Goal: Find specific page/section: Find specific page/section

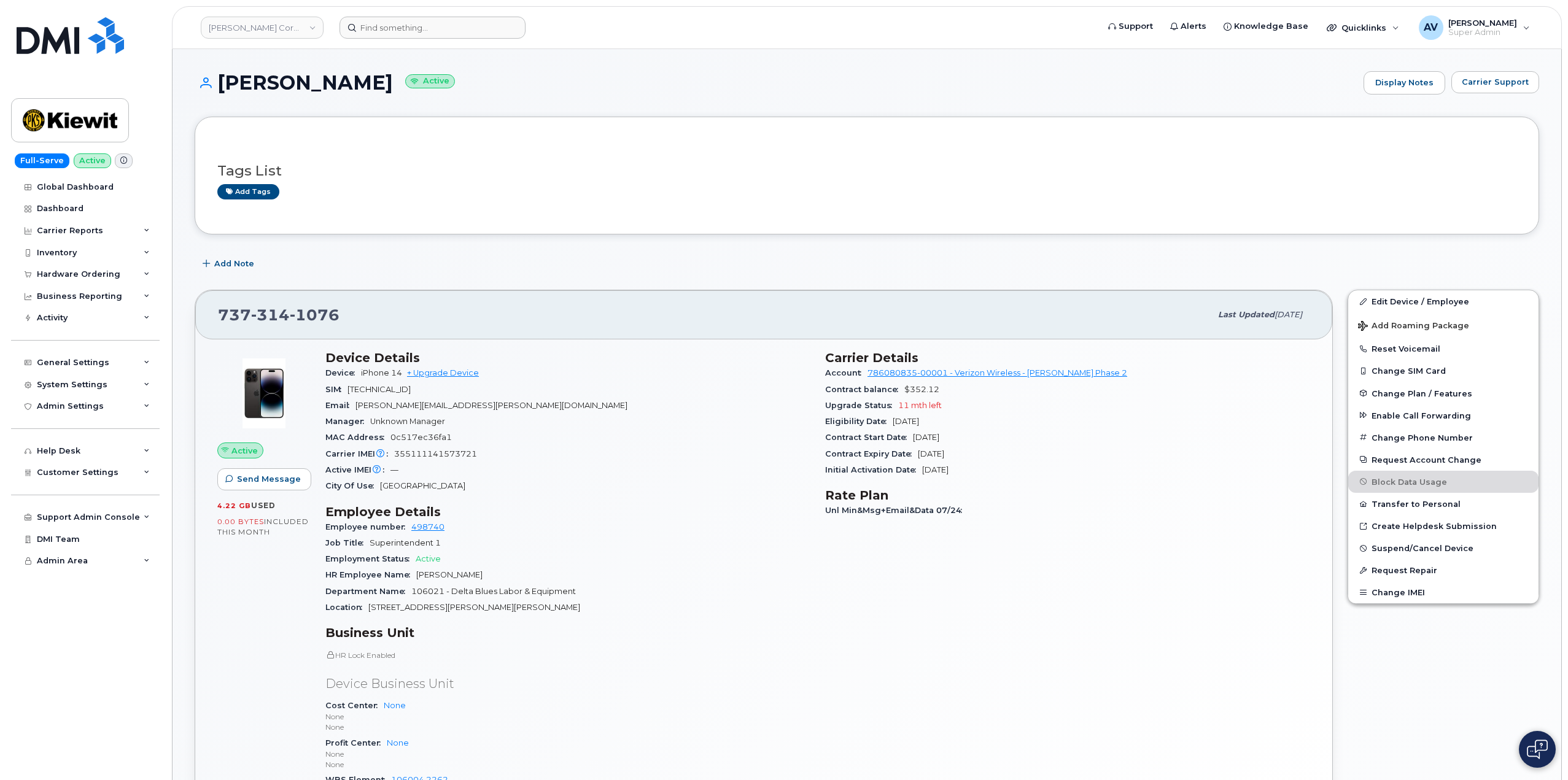
scroll to position [245, 0]
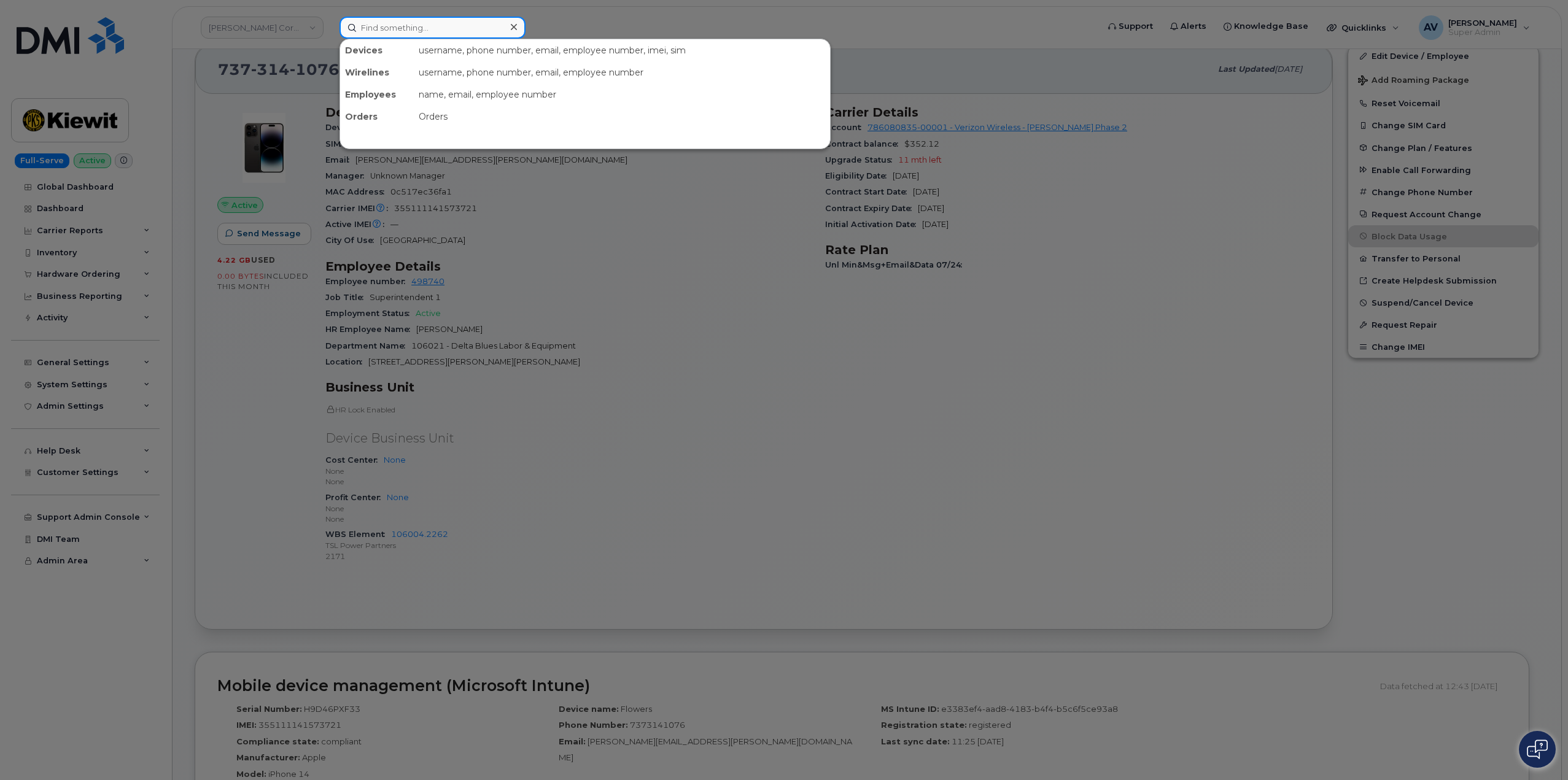
click at [420, 24] on input at bounding box center [432, 27] width 186 height 22
paste input "[PERSON_NAME]"
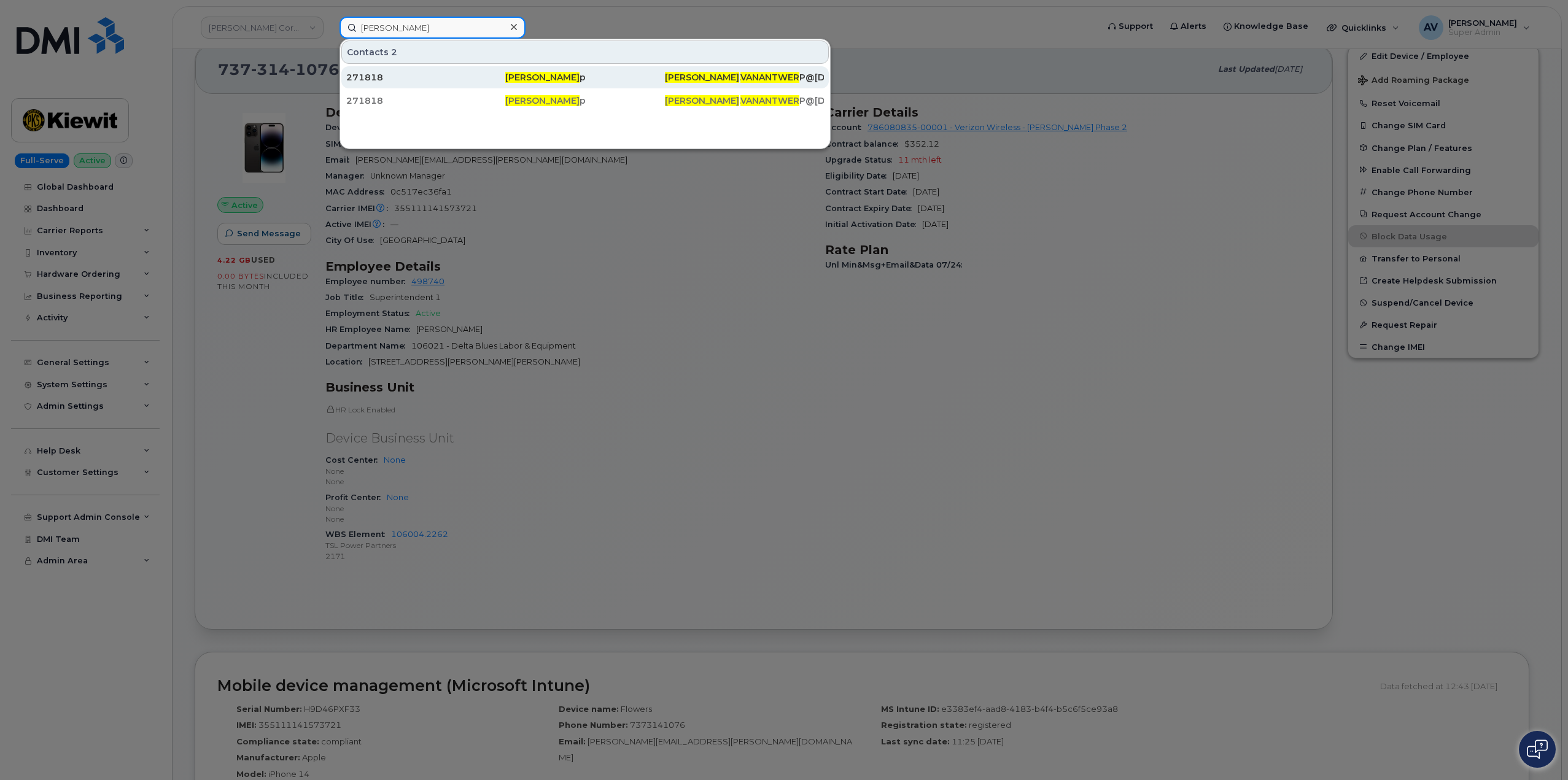
type input "[PERSON_NAME]"
click at [469, 75] on div "271818" at bounding box center [426, 77] width 159 height 12
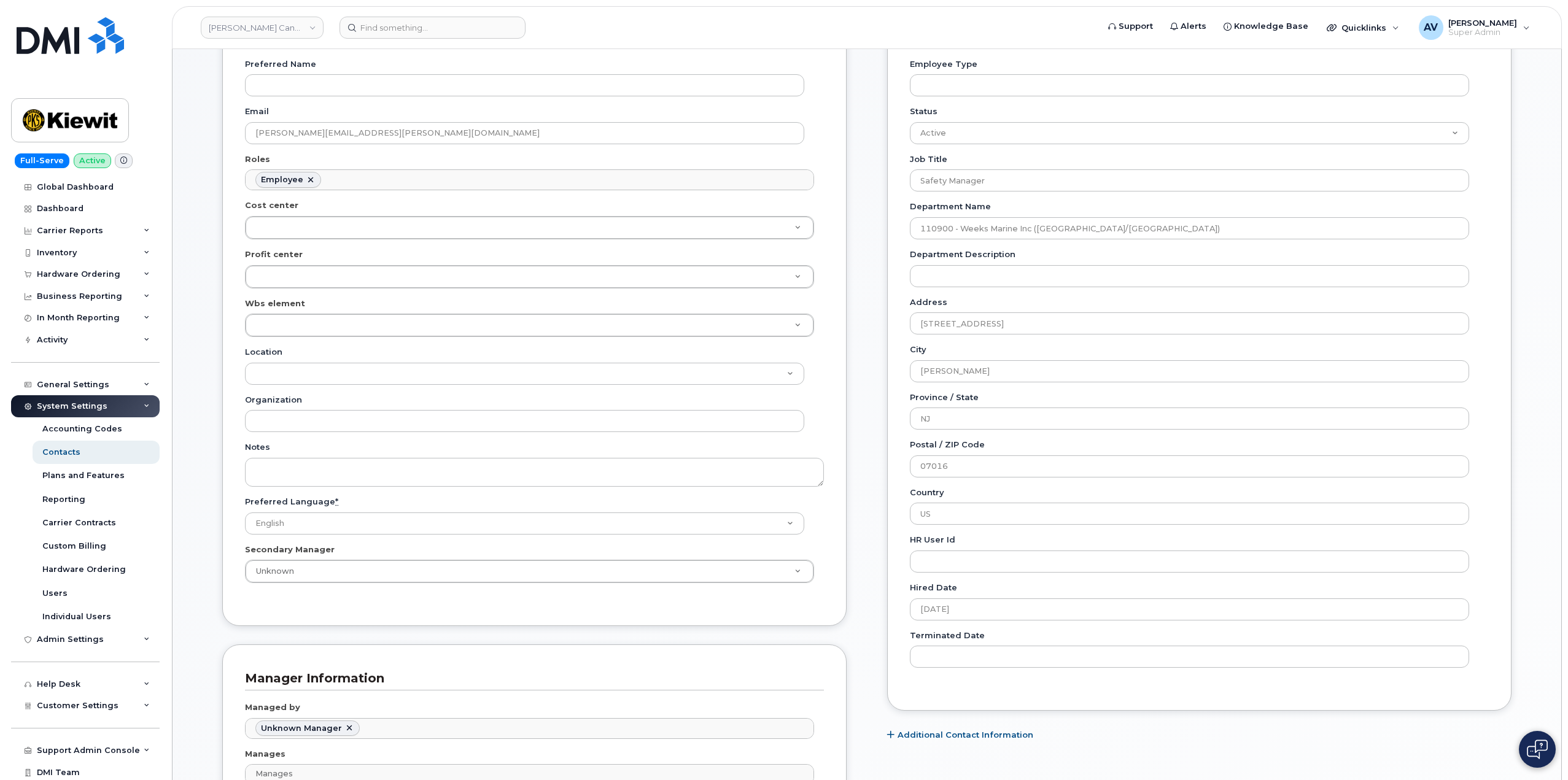
scroll to position [245, 0]
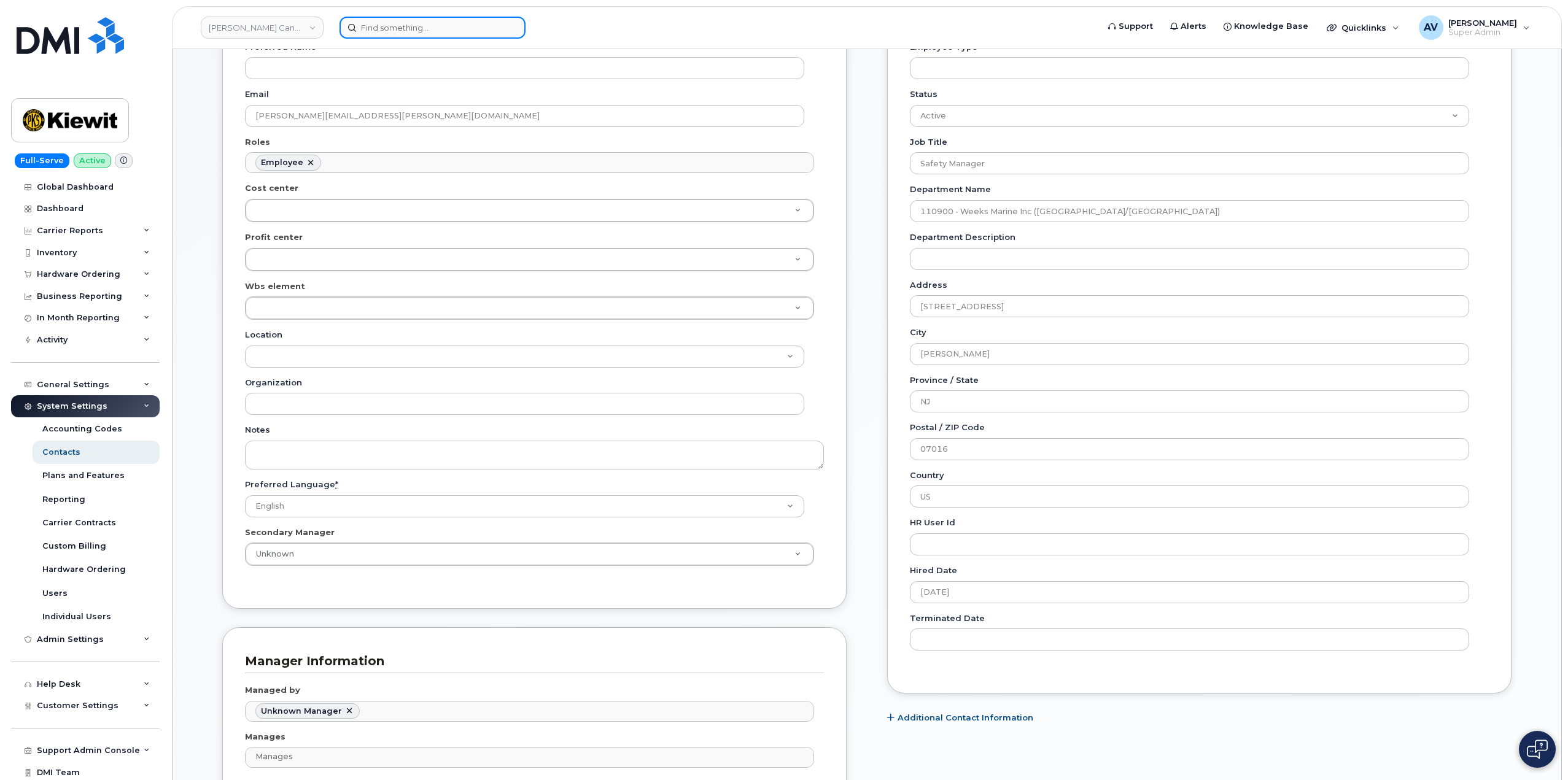
click at [452, 28] on input at bounding box center [432, 27] width 186 height 22
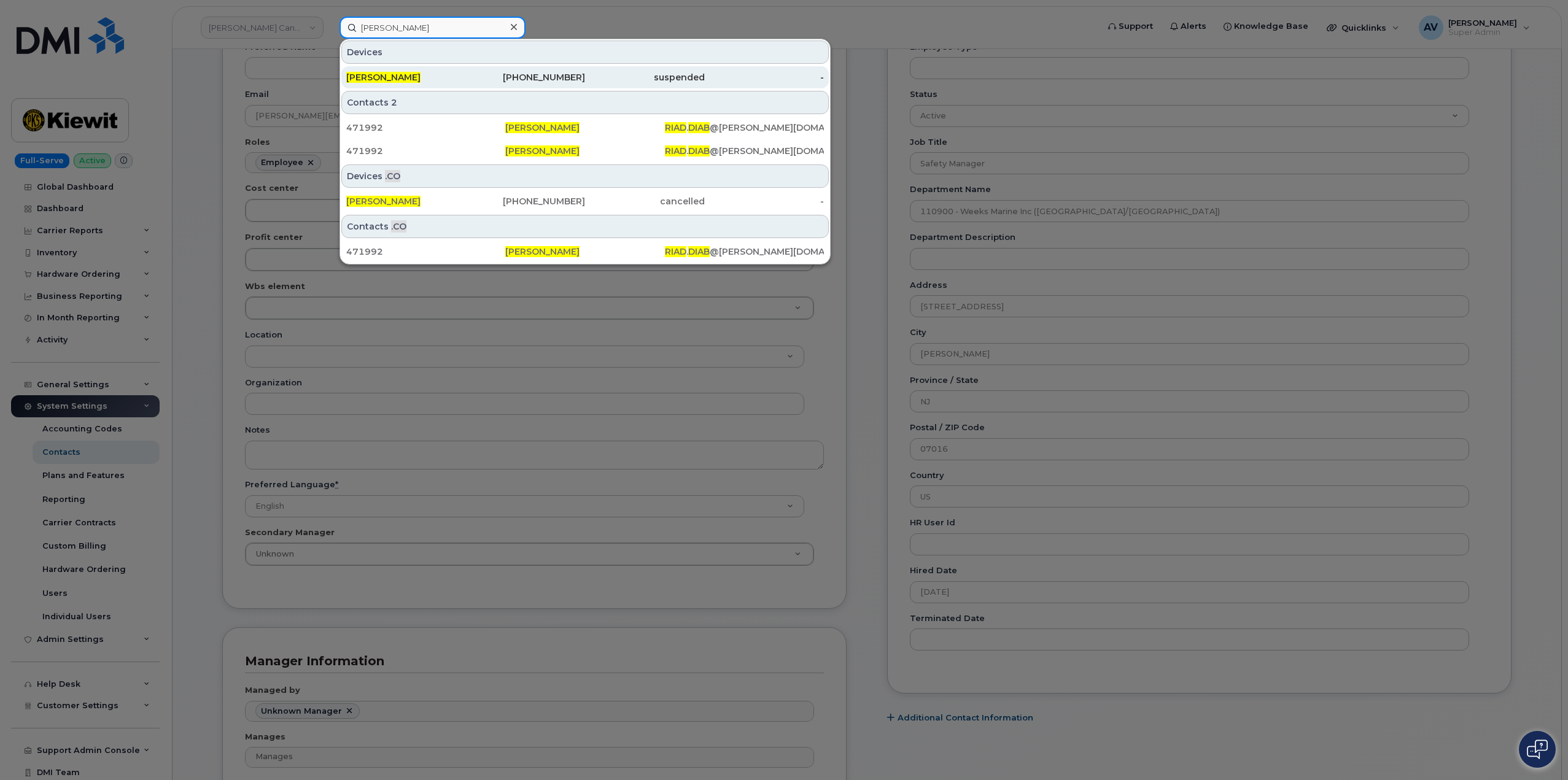
type input "riad diab"
click at [399, 75] on div "Riad Diab" at bounding box center [406, 77] width 119 height 12
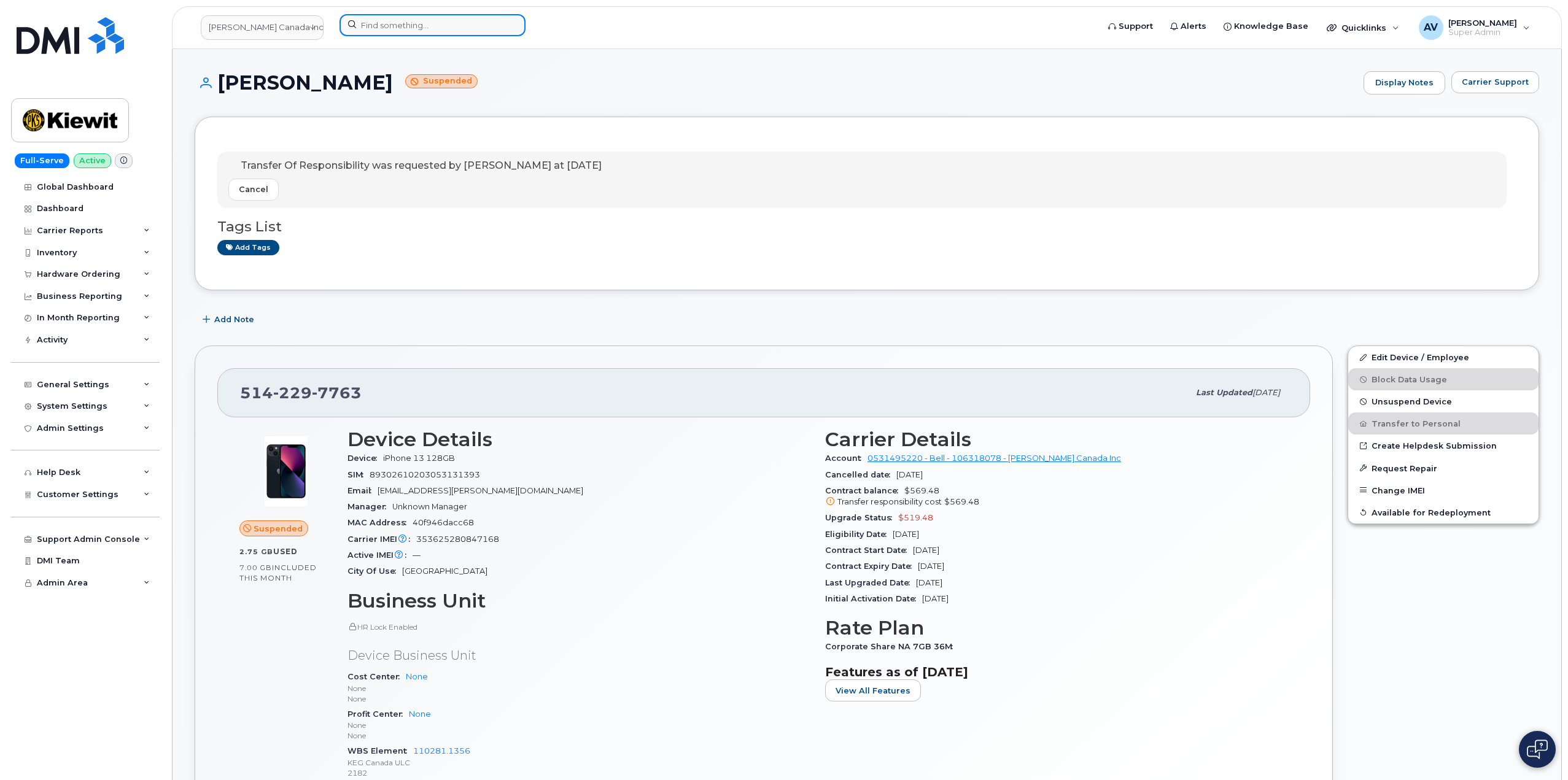
click at [403, 26] on input at bounding box center [432, 25] width 186 height 22
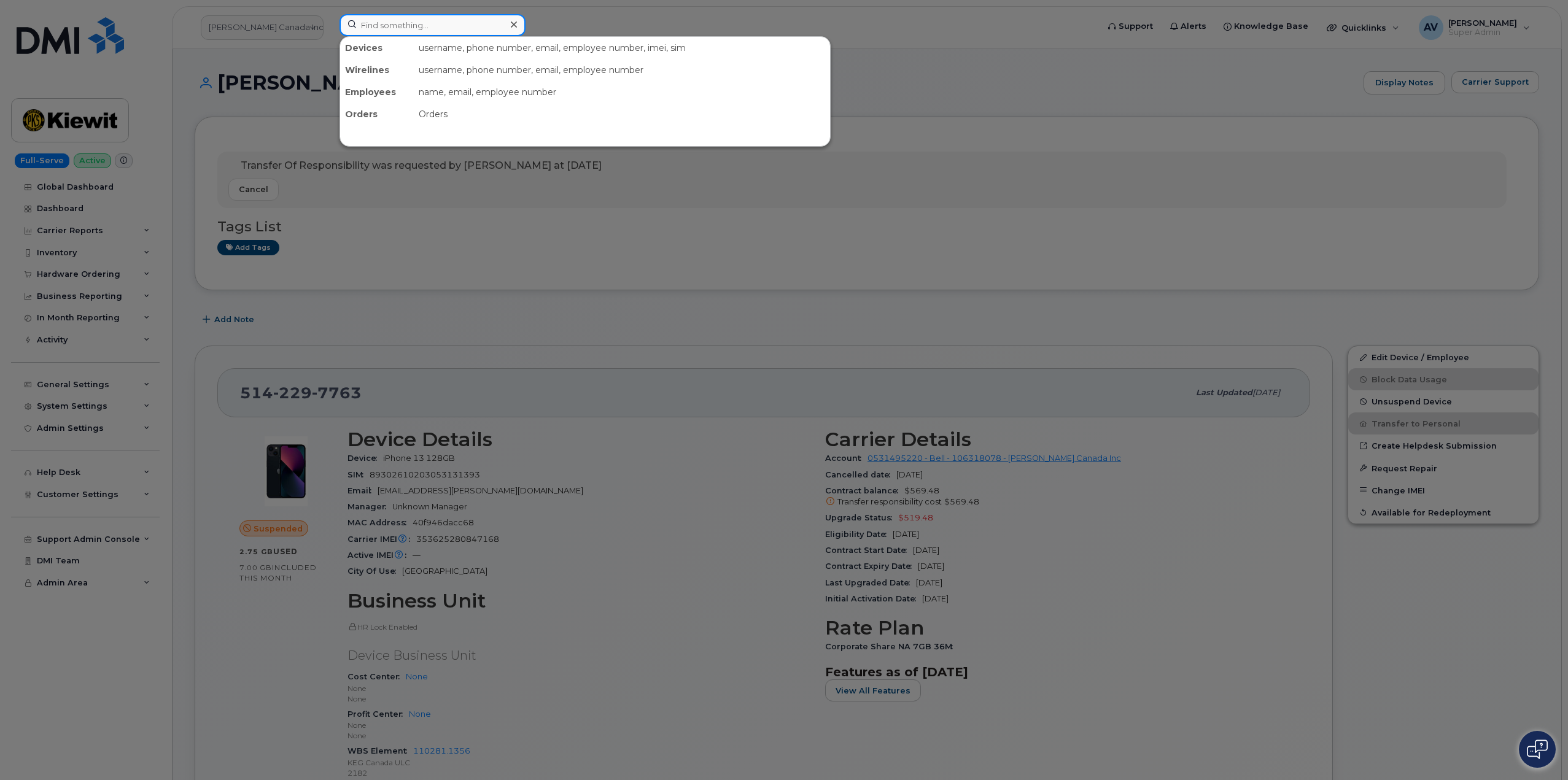
paste input "Elijah Vanantwerp"
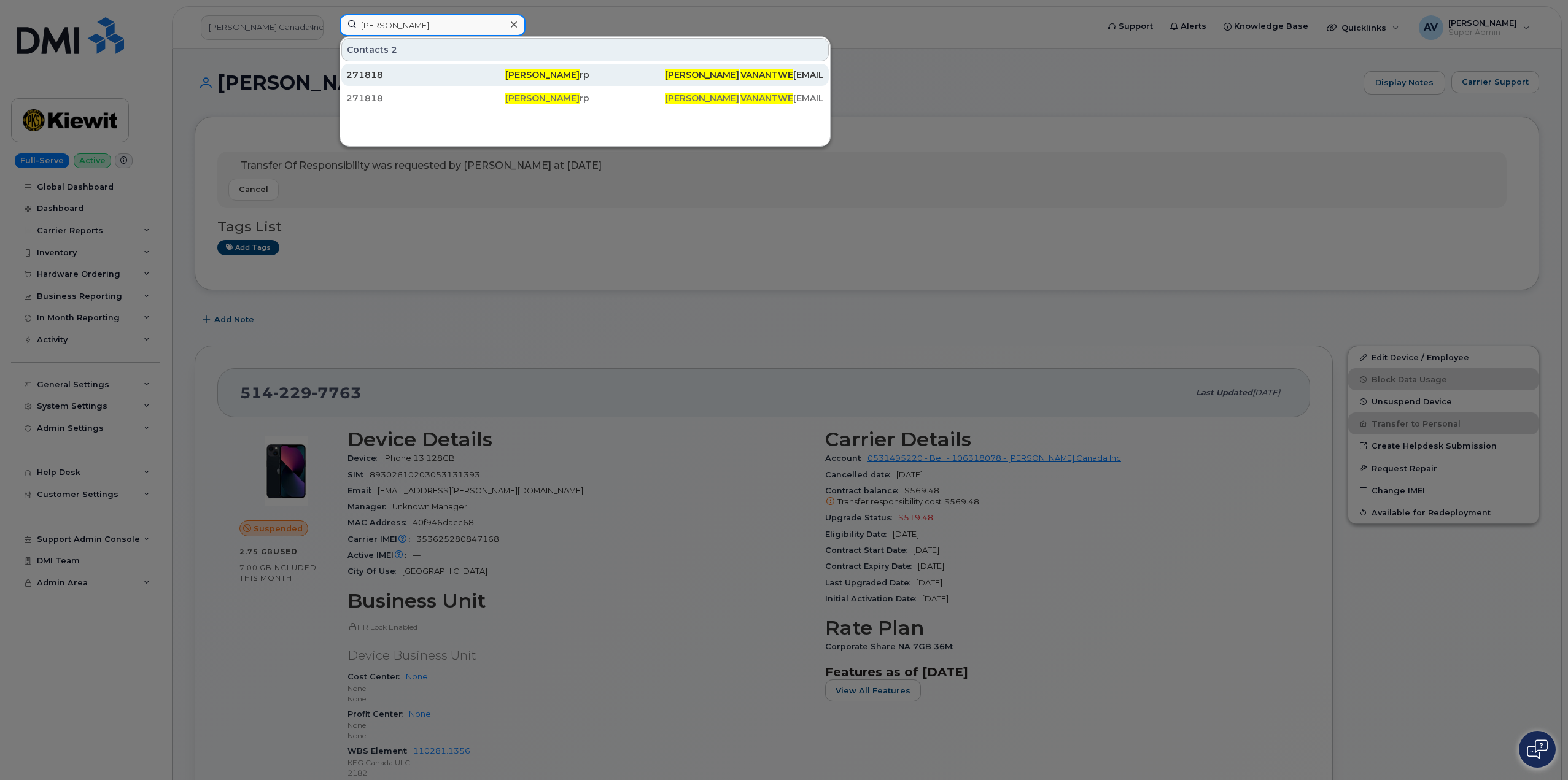
type input "Elijah Vanantwe"
click at [488, 78] on div "271818" at bounding box center [426, 75] width 159 height 12
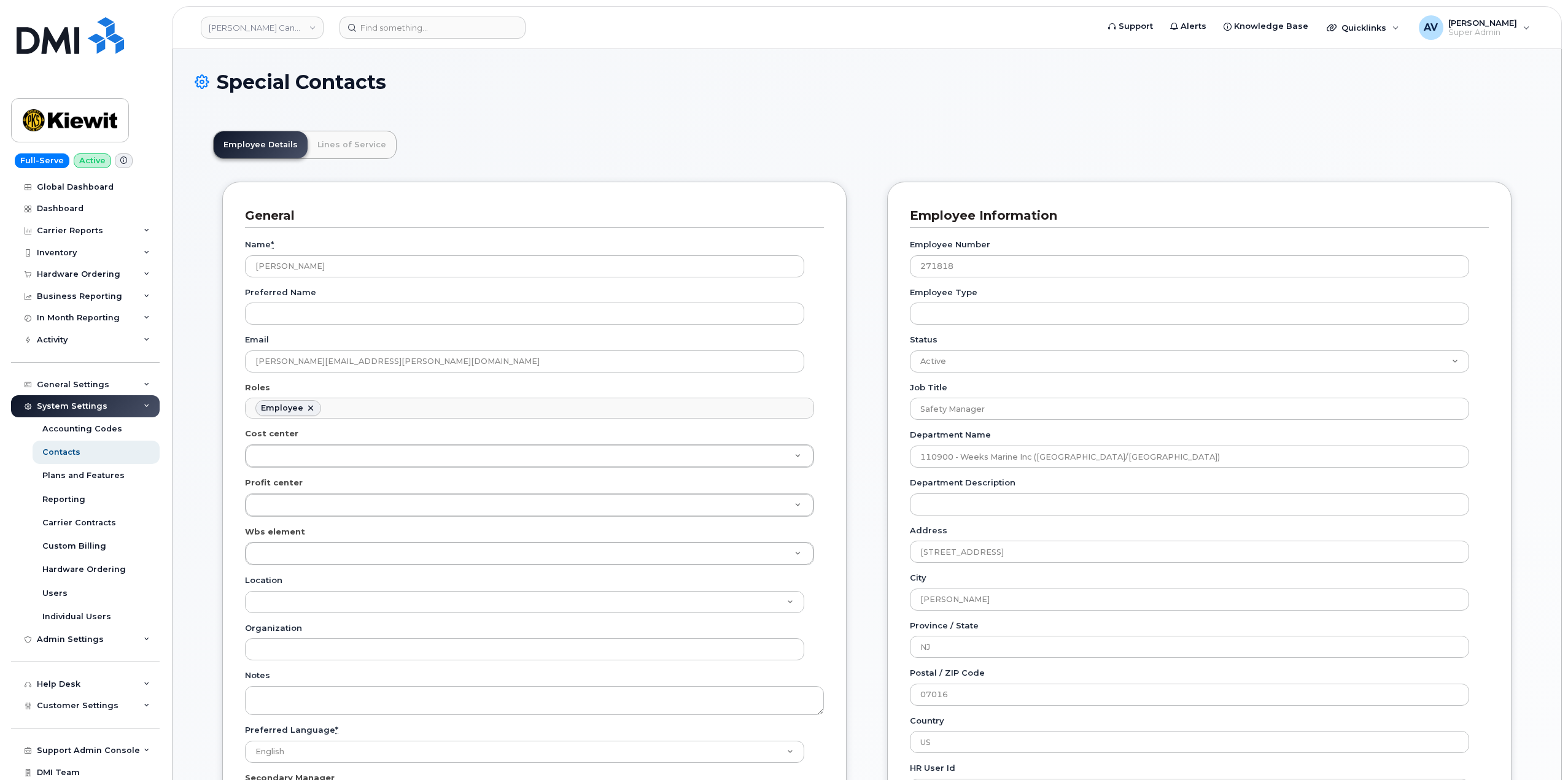
scroll to position [36, 0]
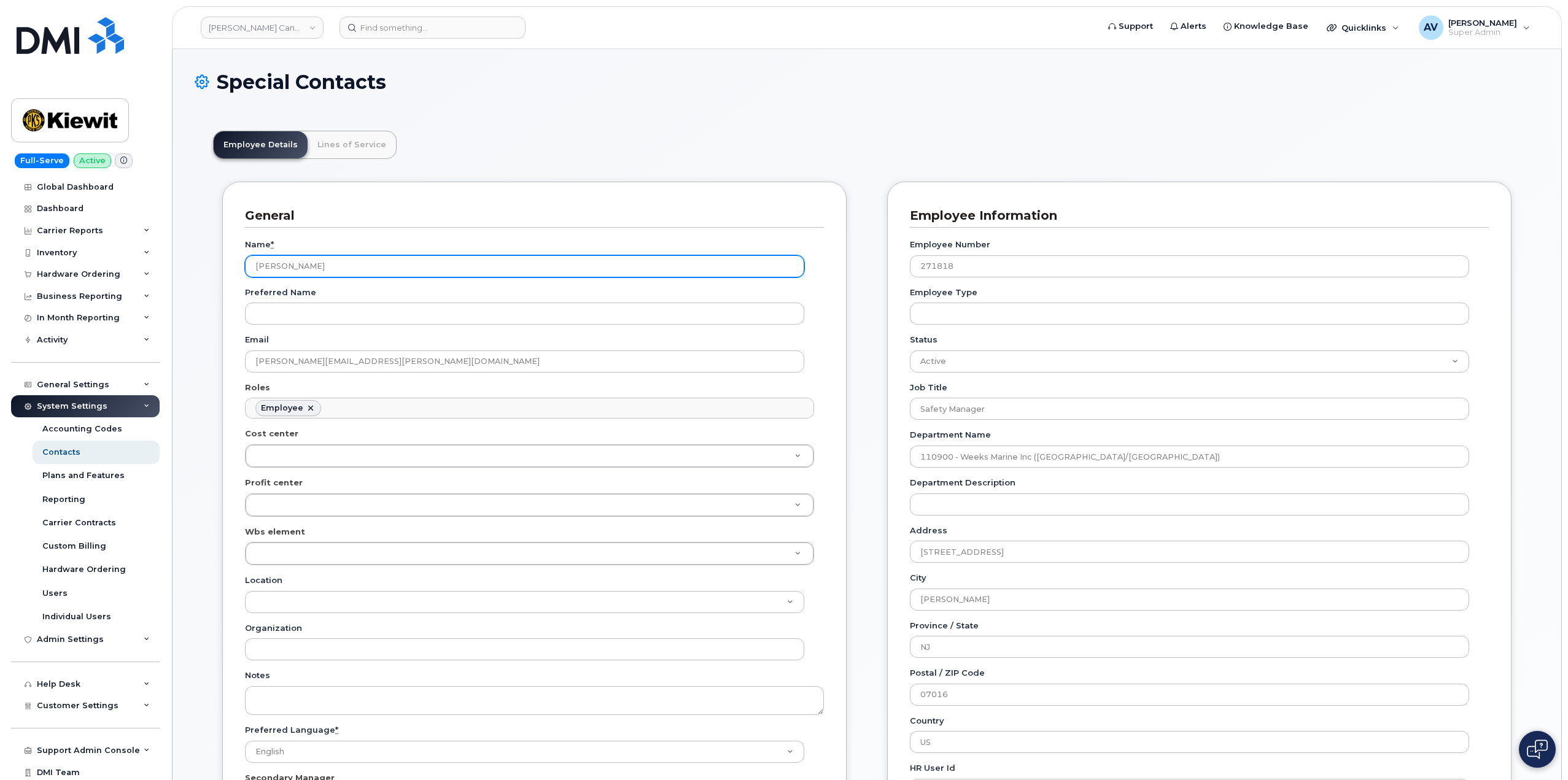
drag, startPoint x: 360, startPoint y: 266, endPoint x: 233, endPoint y: 263, distance: 127.0
click at [233, 263] on div "General Name * Elijah Vanantwerp Preferred Name Email ELIJAH.VANANTWERP@WEEKSMA…" at bounding box center [534, 518] width 624 height 673
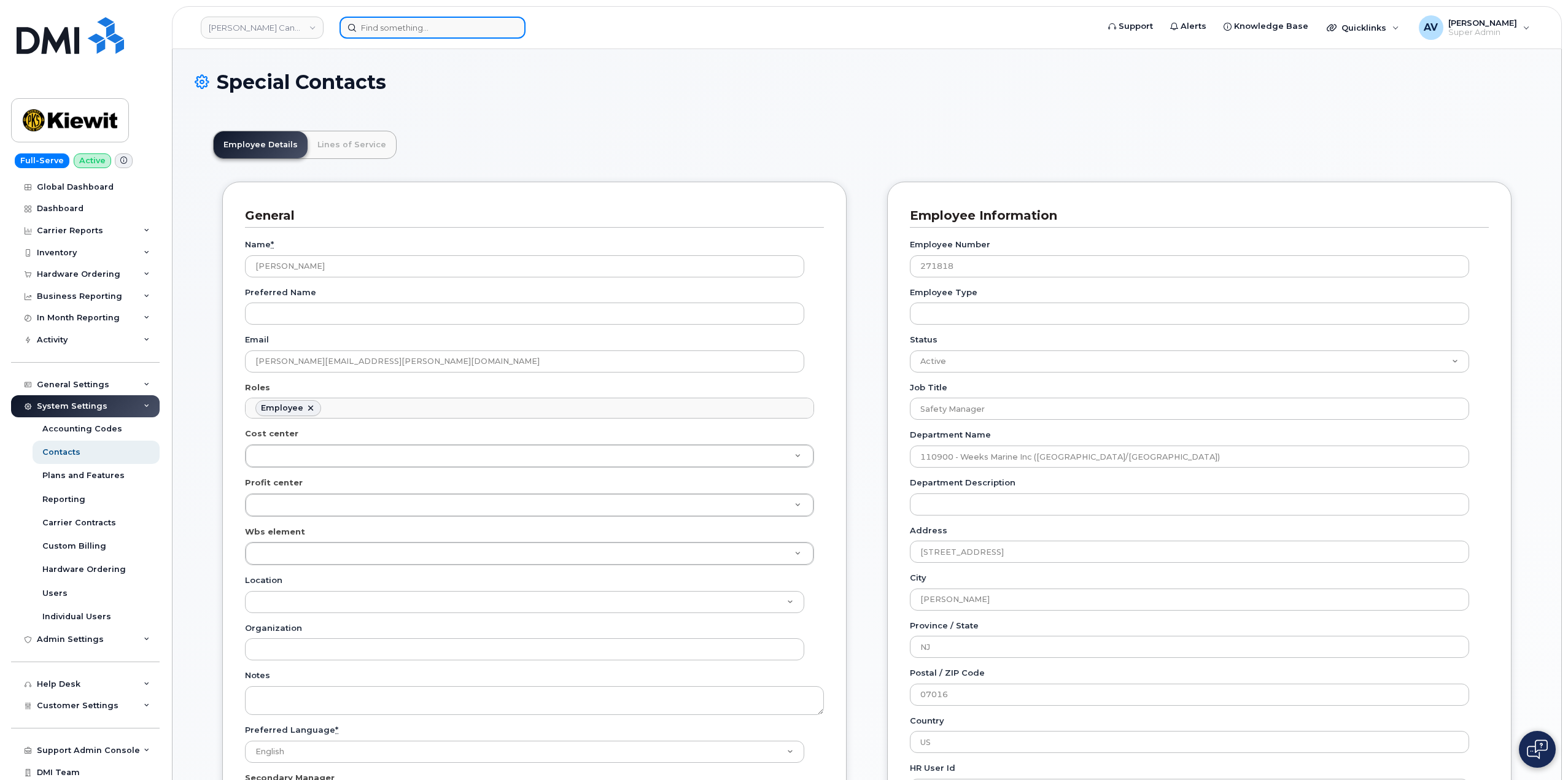
click at [429, 27] on input at bounding box center [432, 27] width 186 height 22
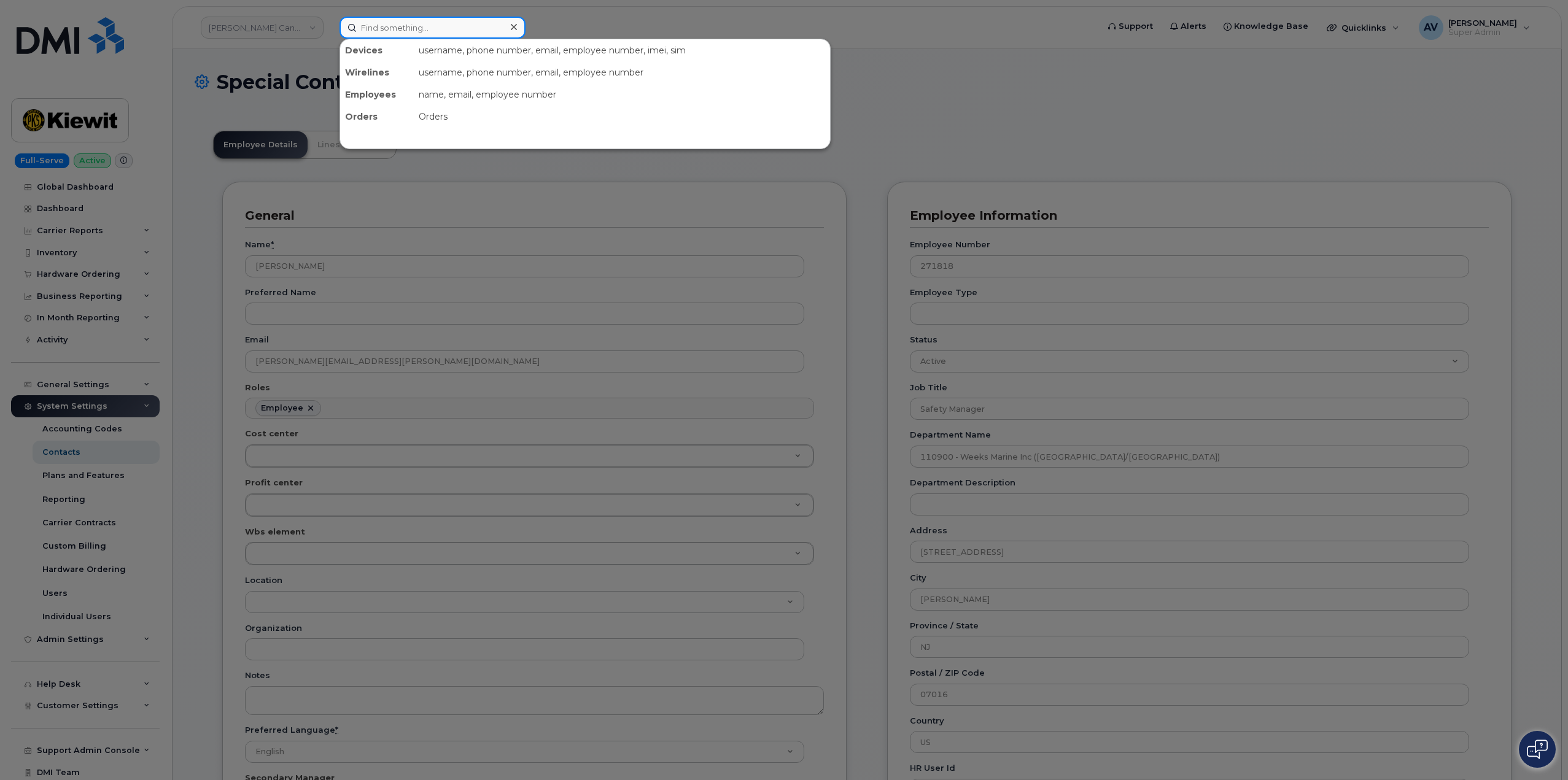
paste input "7328506408"
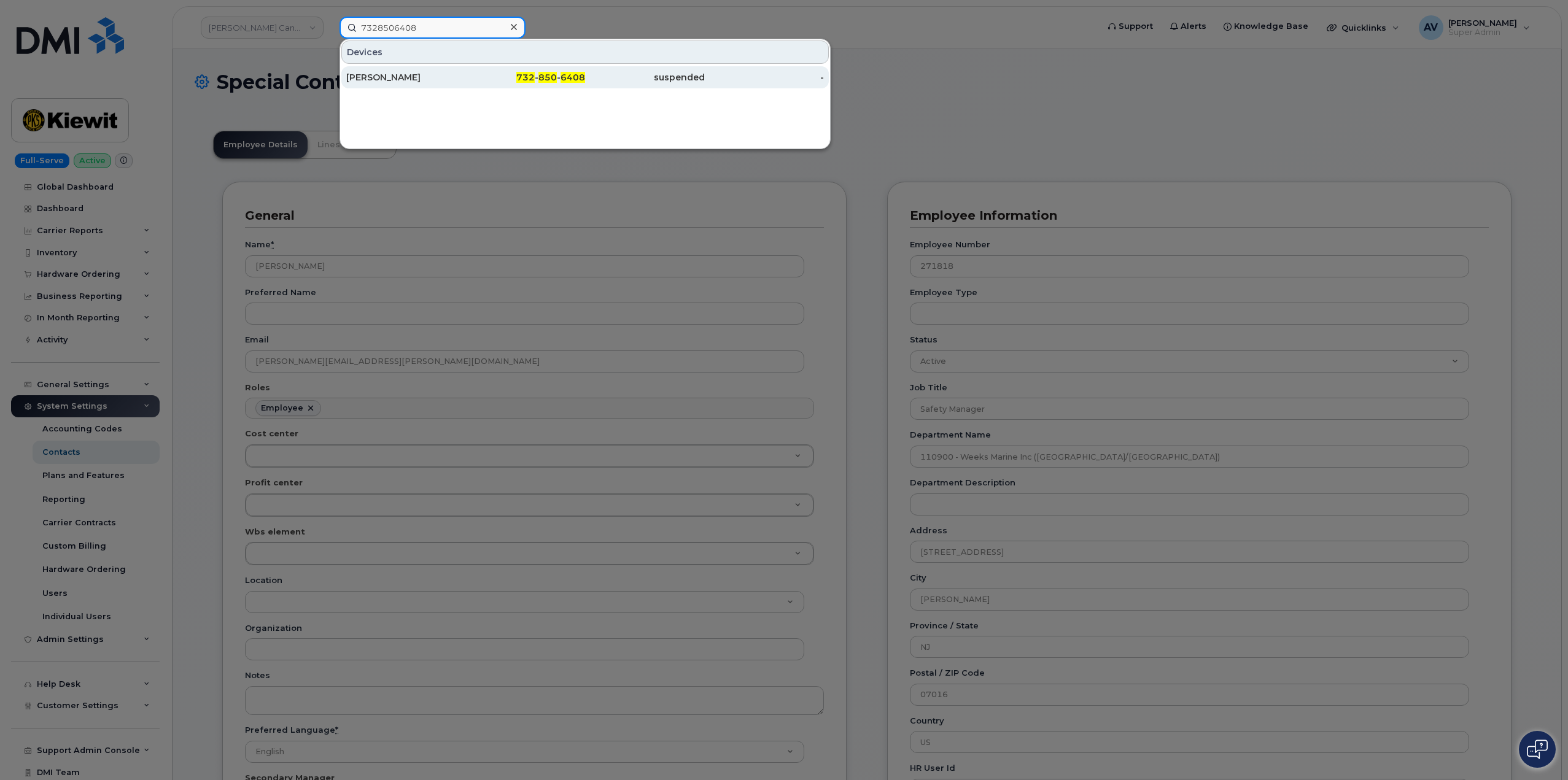
type input "7328506408"
click at [448, 76] on div "ELIJAH VAN" at bounding box center [406, 77] width 119 height 12
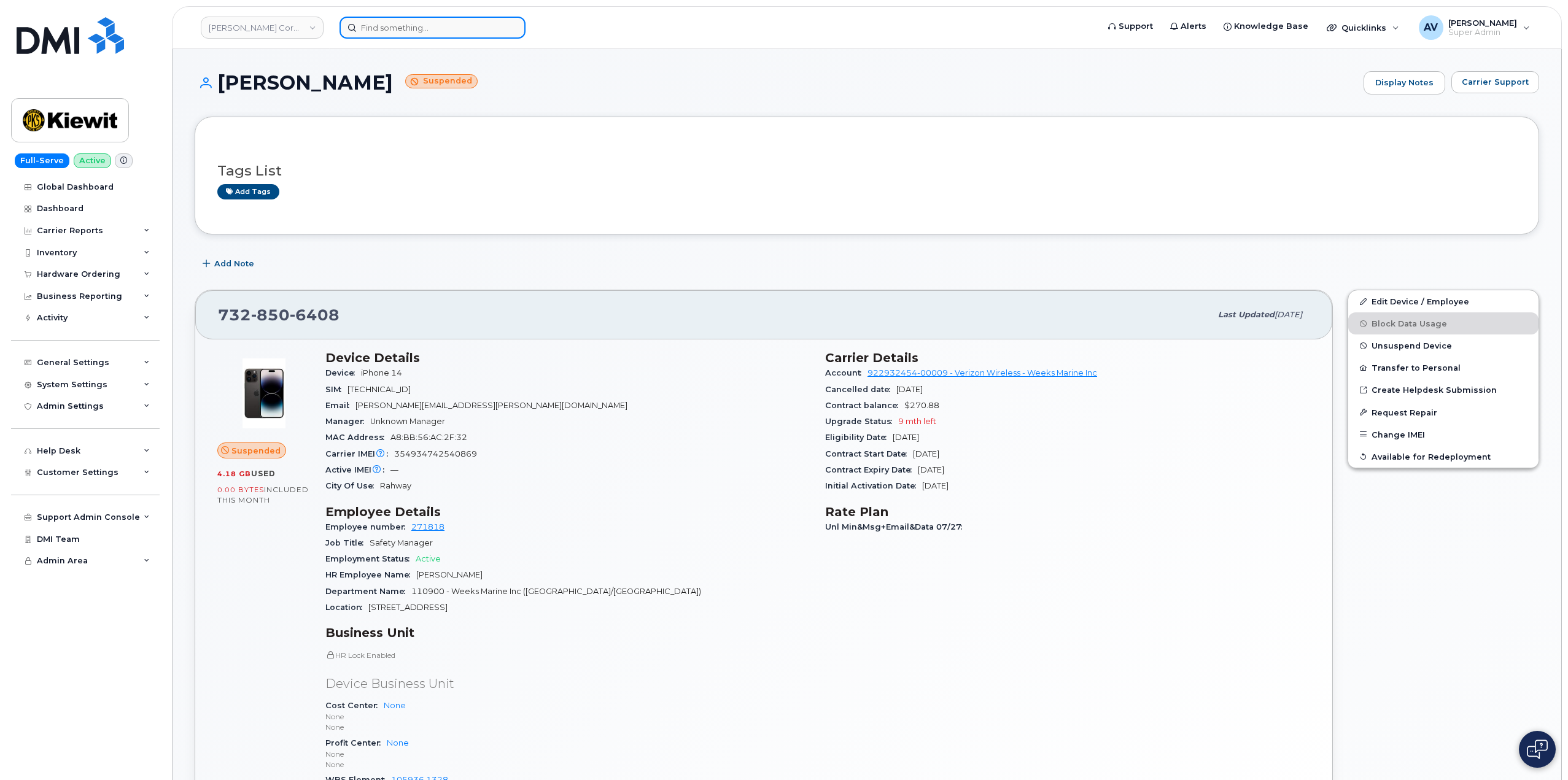
click at [414, 27] on input at bounding box center [432, 27] width 186 height 22
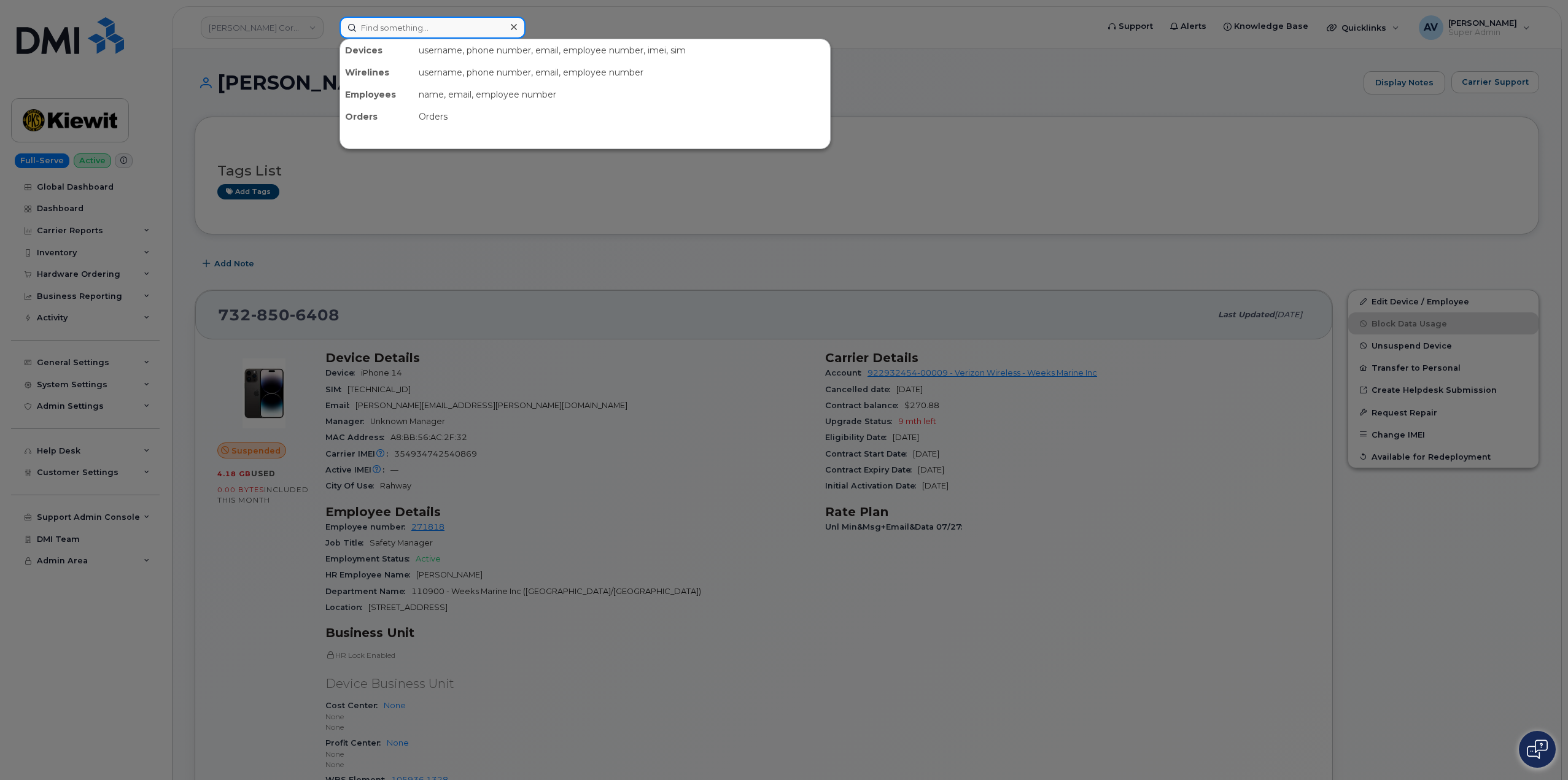
paste input "4035127877"
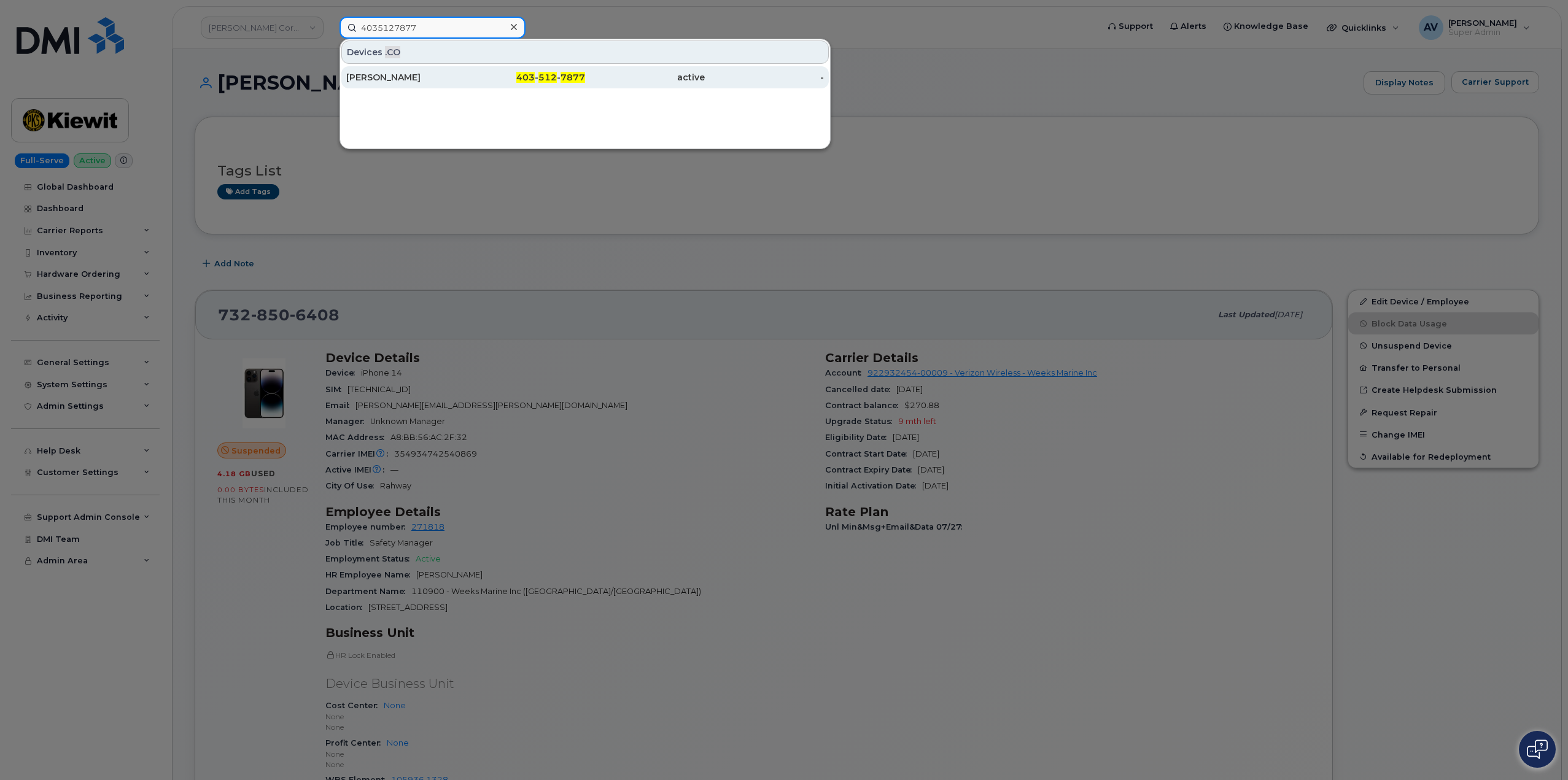
type input "4035127877"
click at [449, 79] on div "Melissa Prystae" at bounding box center [406, 77] width 119 height 12
